Goal: Find specific page/section: Find specific page/section

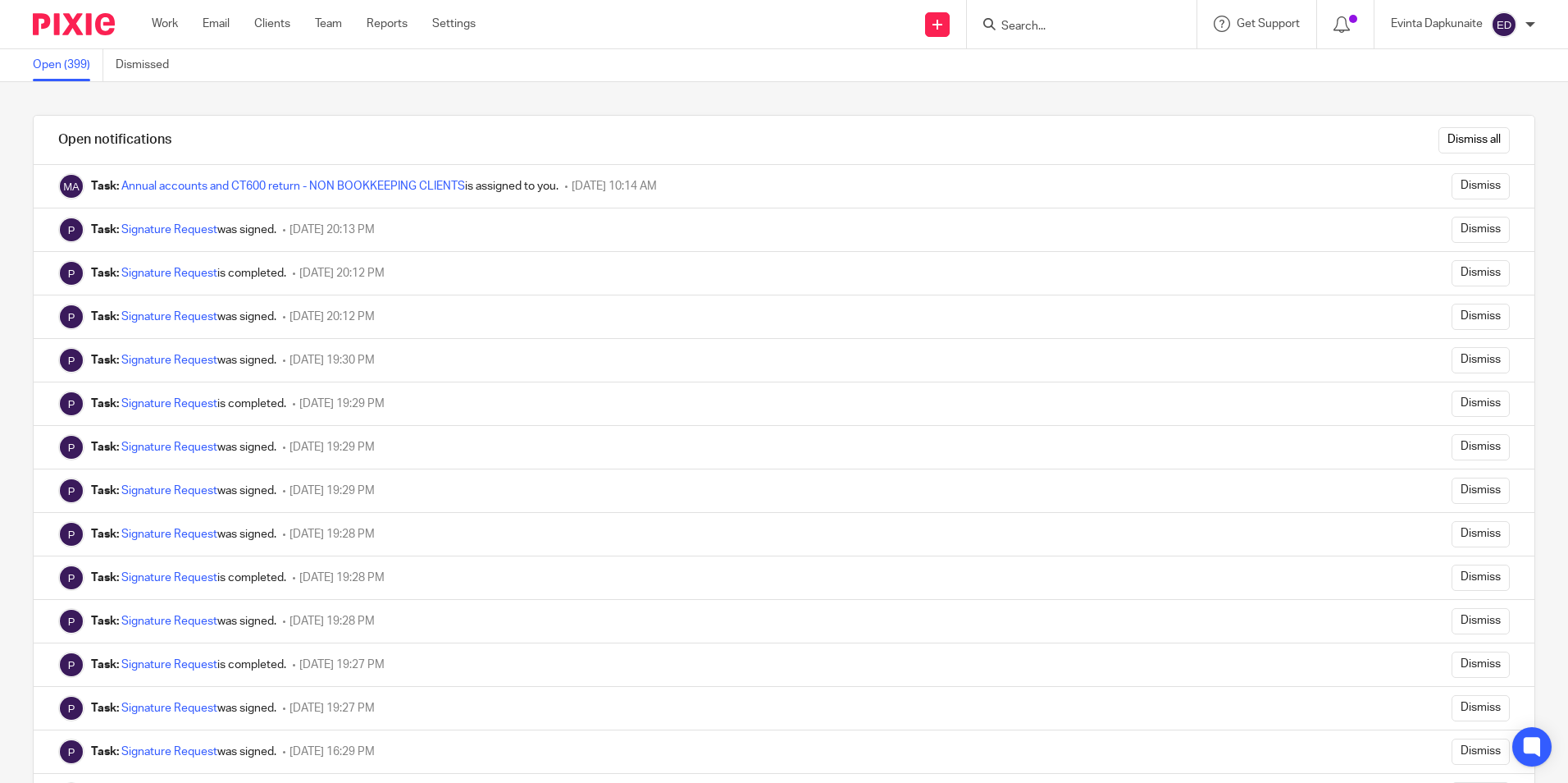
scroll to position [656, 0]
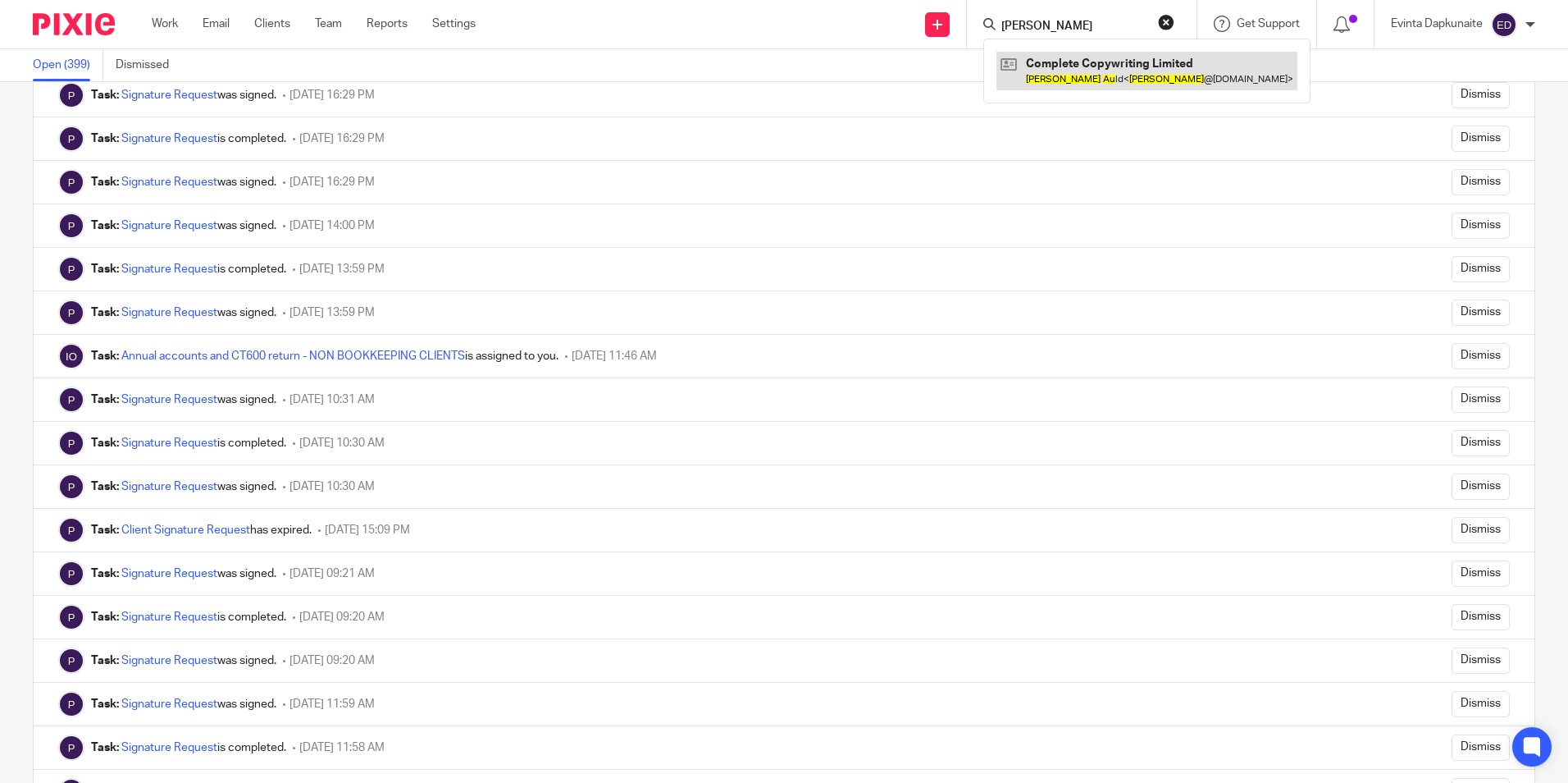
type input "[PERSON_NAME]"
click at [1085, 56] on link at bounding box center [1146, 70] width 301 height 38
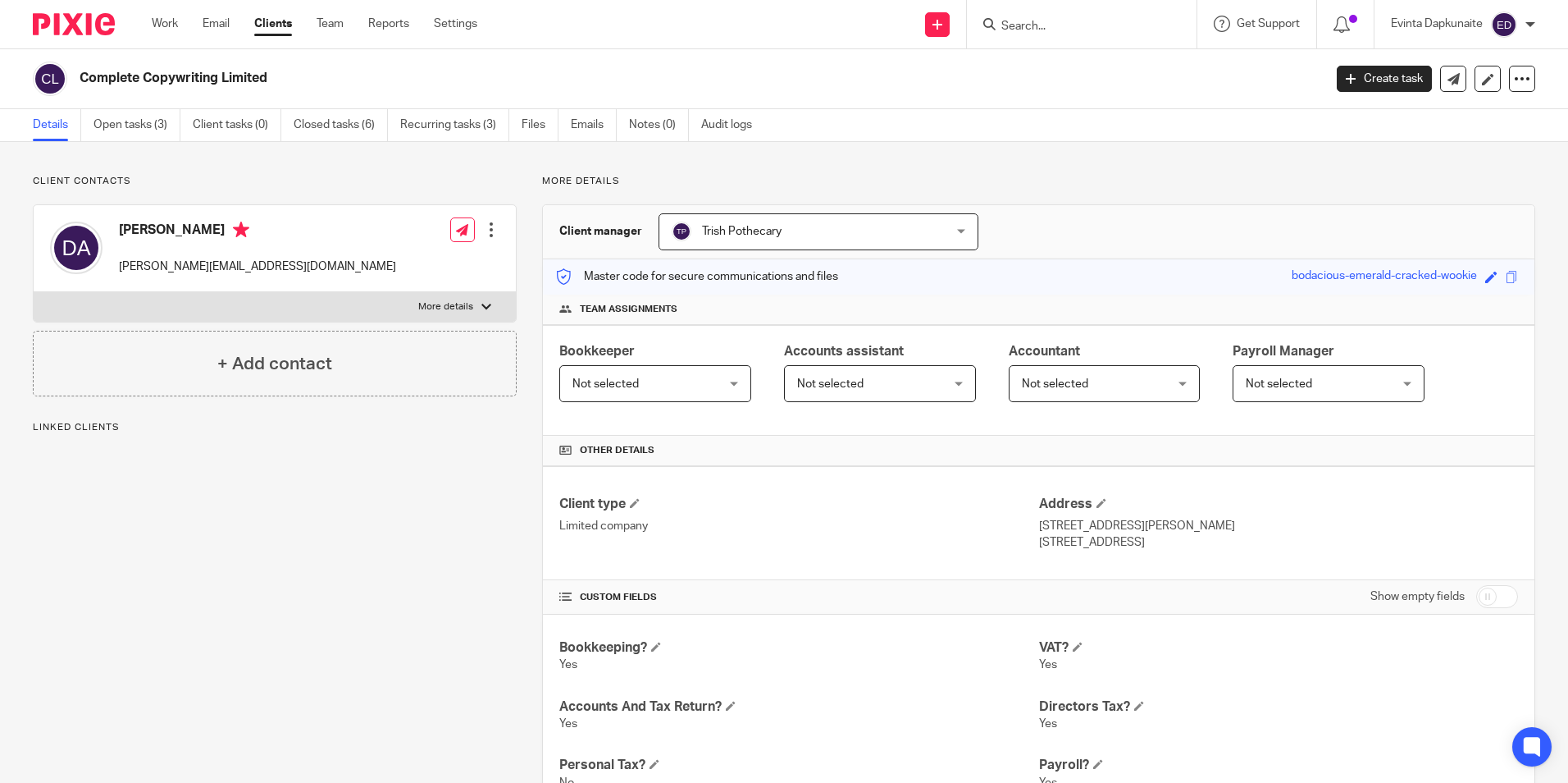
click at [488, 308] on label "More details" at bounding box center [274, 307] width 482 height 29
click at [33, 292] on input "More details" at bounding box center [33, 291] width 1 height 1
checkbox input "true"
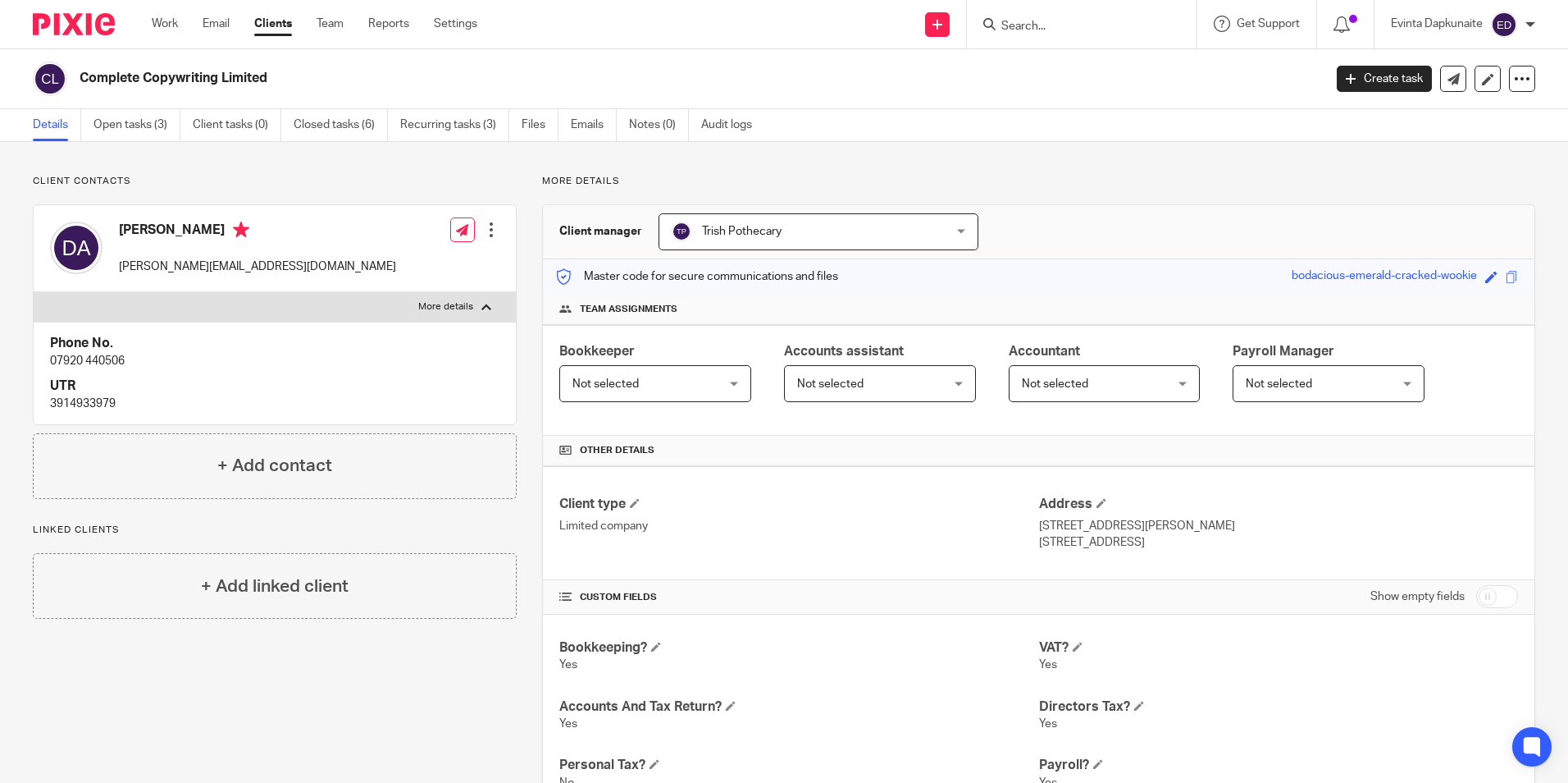
click at [174, 363] on p "07920 440506" at bounding box center [275, 361] width 450 height 16
